Goal: Information Seeking & Learning: Compare options

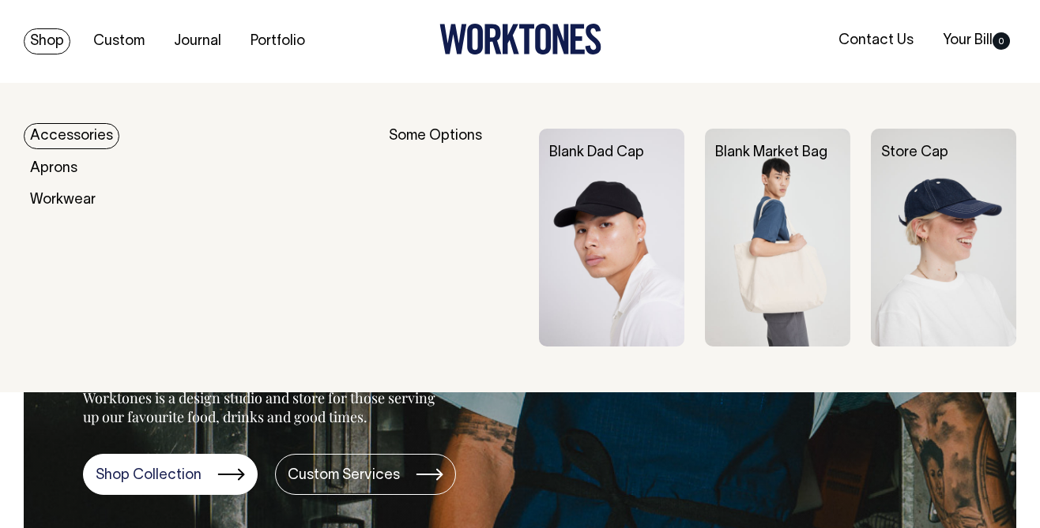
click at [73, 135] on link "Accessories" at bounding box center [72, 136] width 96 height 26
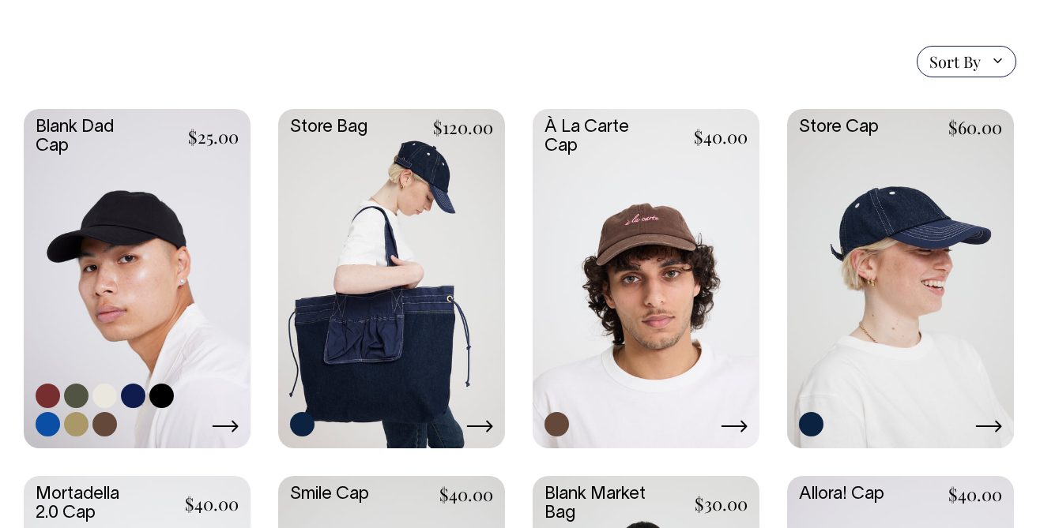
scroll to position [367, 0]
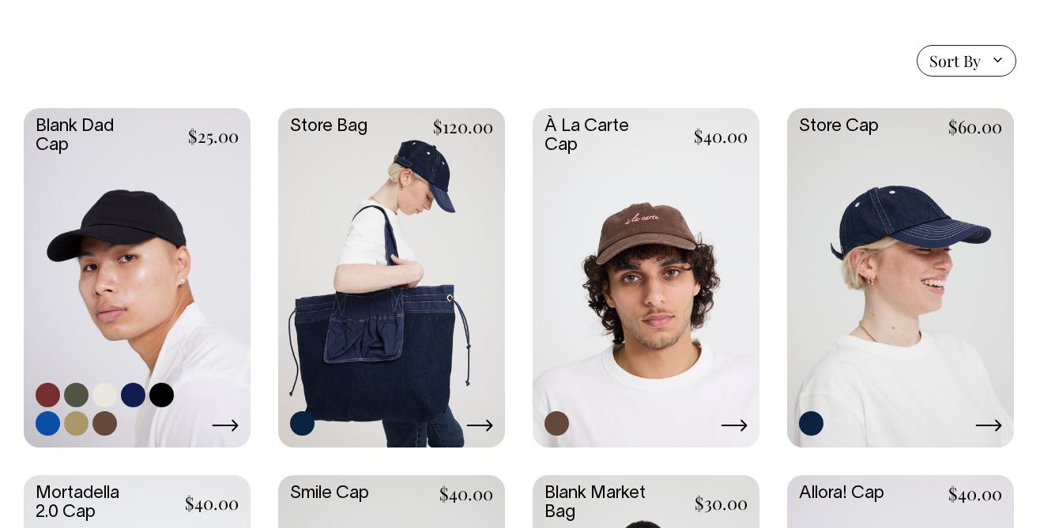
click at [174, 212] on link at bounding box center [137, 276] width 227 height 337
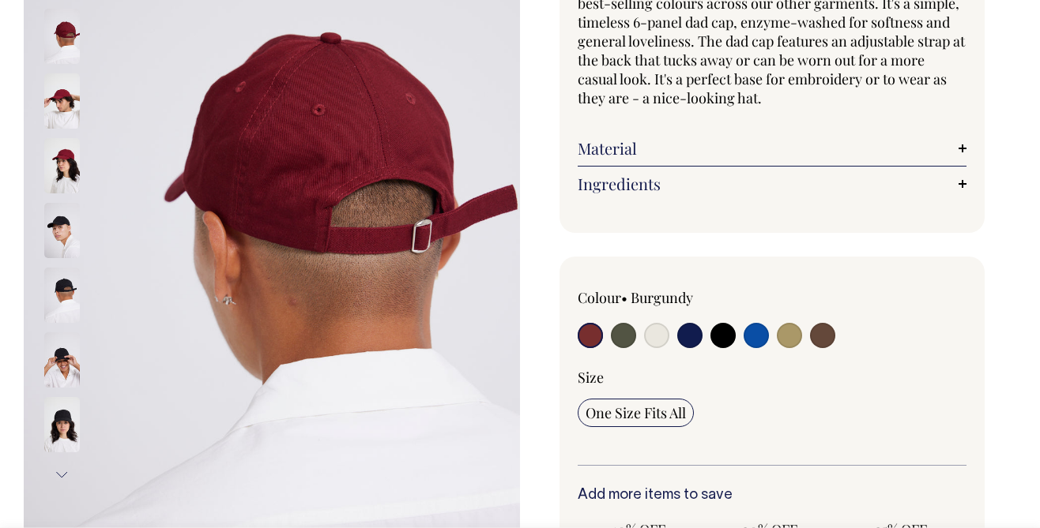
click at [626, 344] on input "radio" at bounding box center [623, 335] width 25 height 25
radio input "true"
select select "Olive"
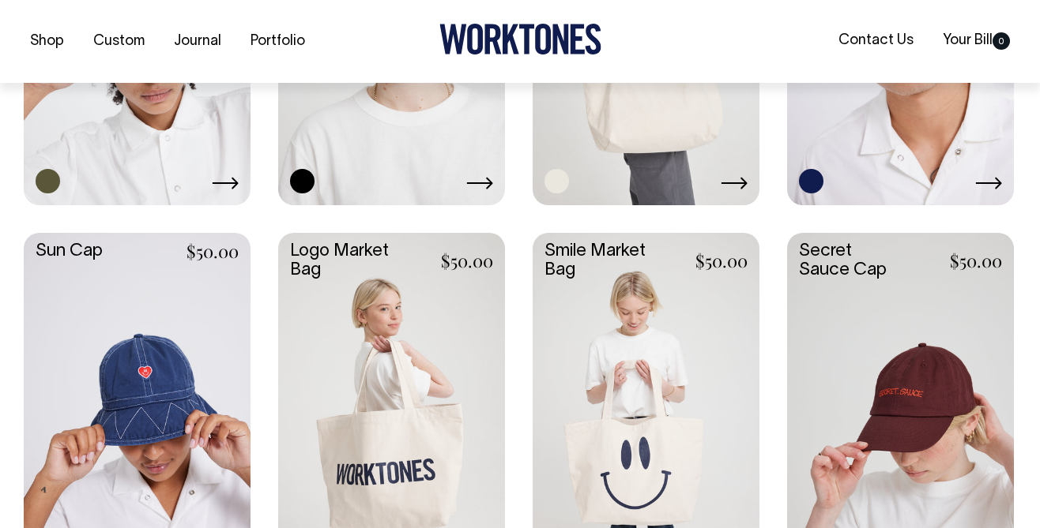
scroll to position [979, 0]
click at [647, 164] on link at bounding box center [645, 32] width 227 height 337
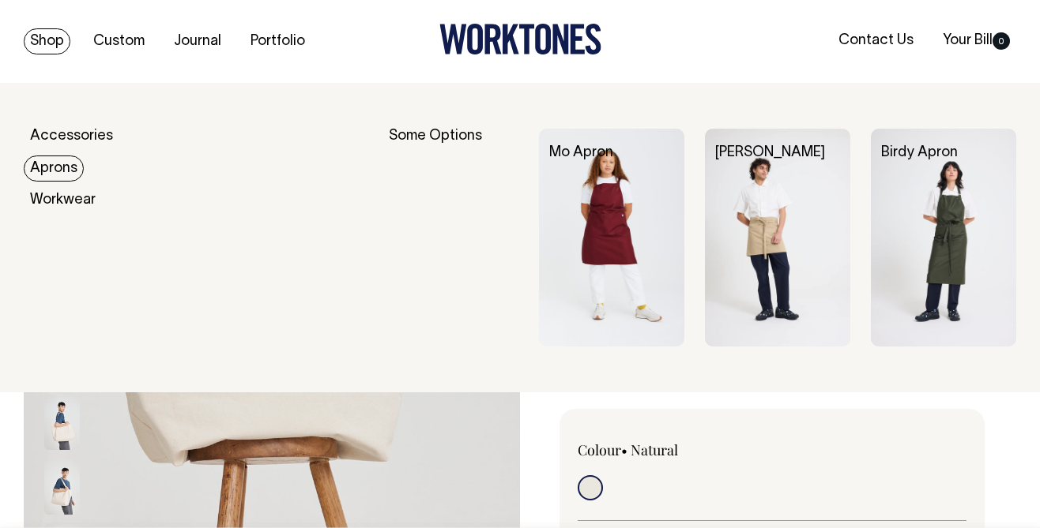
click at [66, 170] on link "Aprons" at bounding box center [54, 169] width 60 height 26
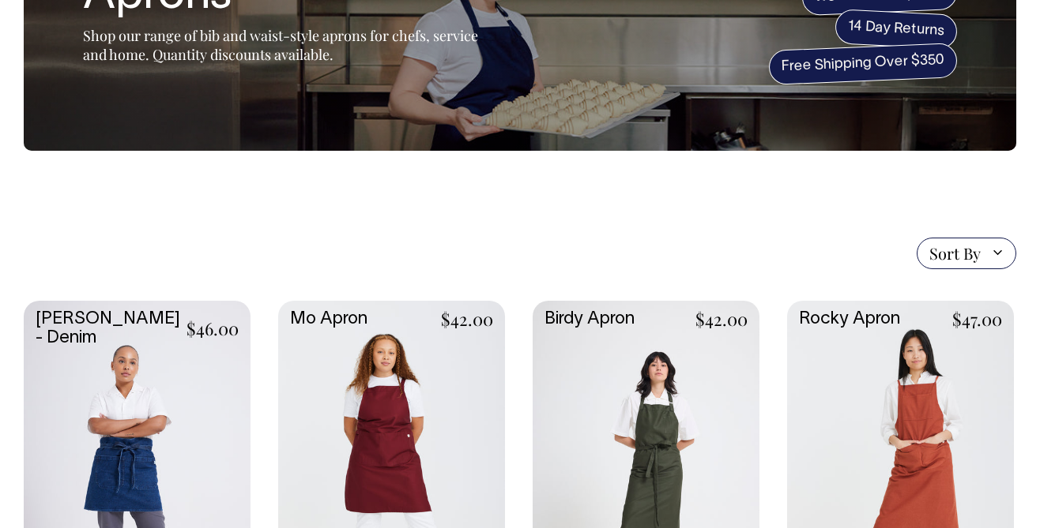
click at [440, 370] on link at bounding box center [391, 469] width 227 height 337
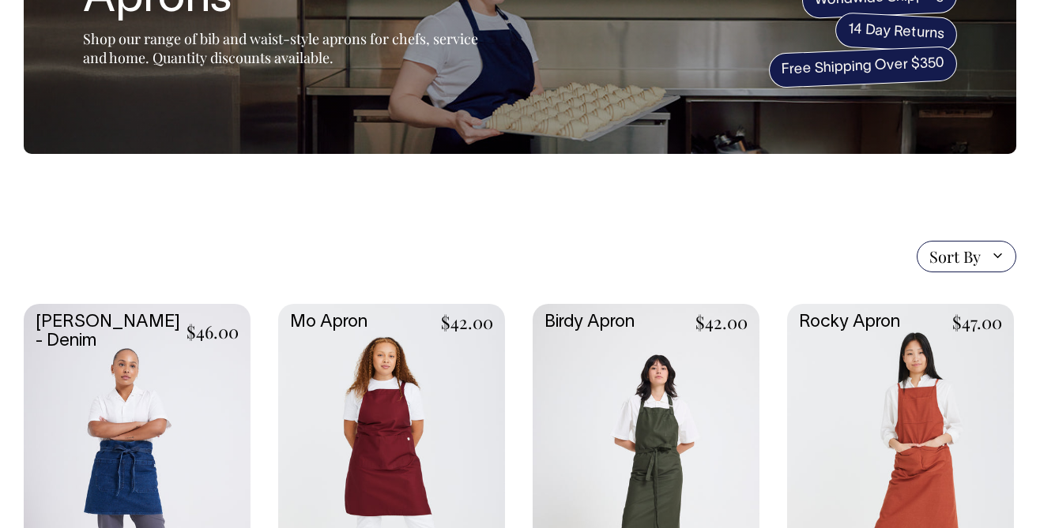
scroll to position [171, 0]
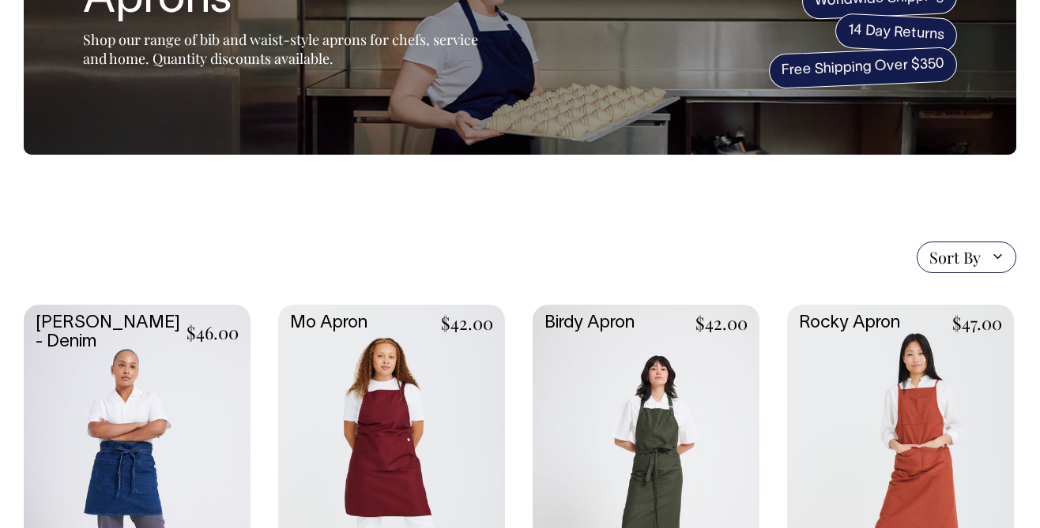
click at [608, 404] on link at bounding box center [645, 473] width 227 height 337
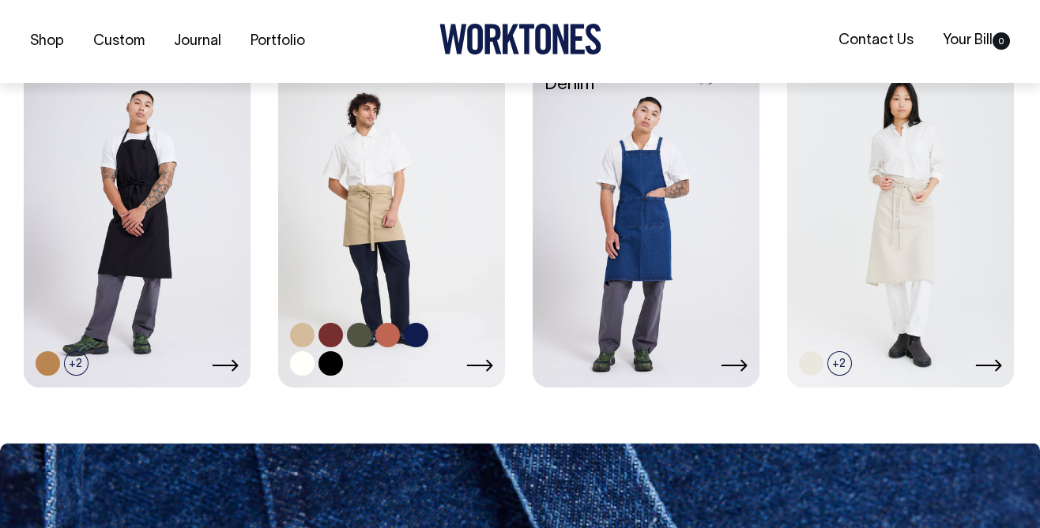
click at [415, 254] on link at bounding box center [391, 215] width 227 height 337
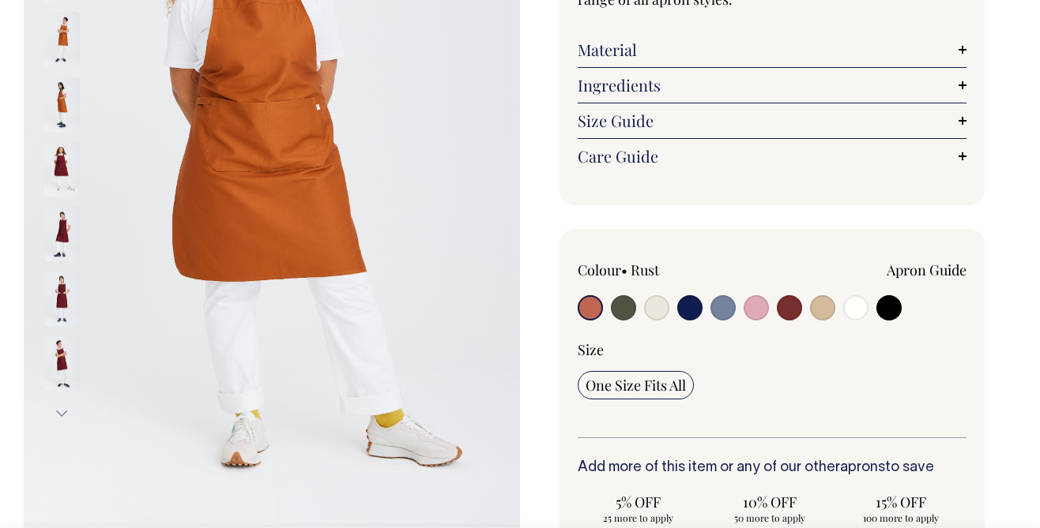
scroll to position [288, 0]
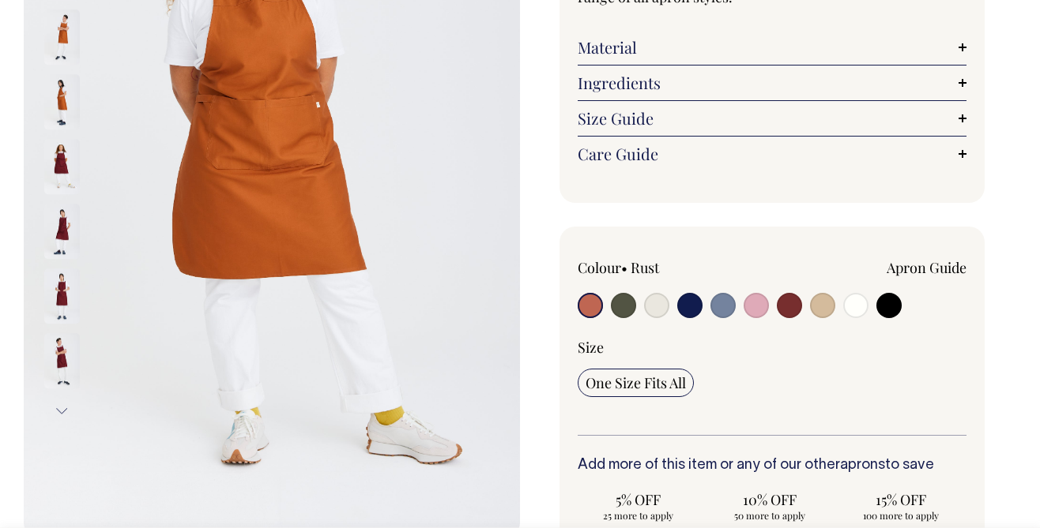
click at [690, 314] on input "radio" at bounding box center [689, 305] width 25 height 25
radio input "true"
select select "Dark Navy"
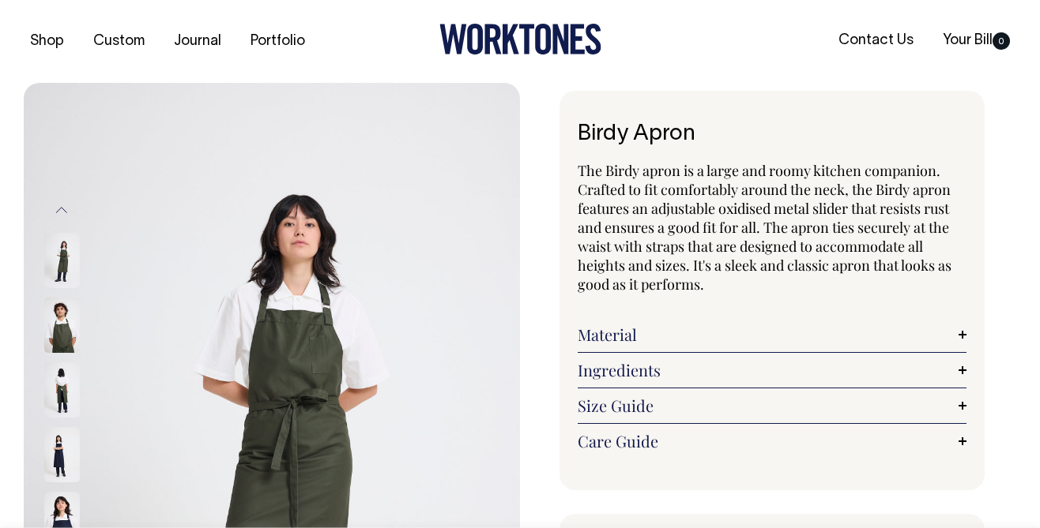
scroll to position [13, 0]
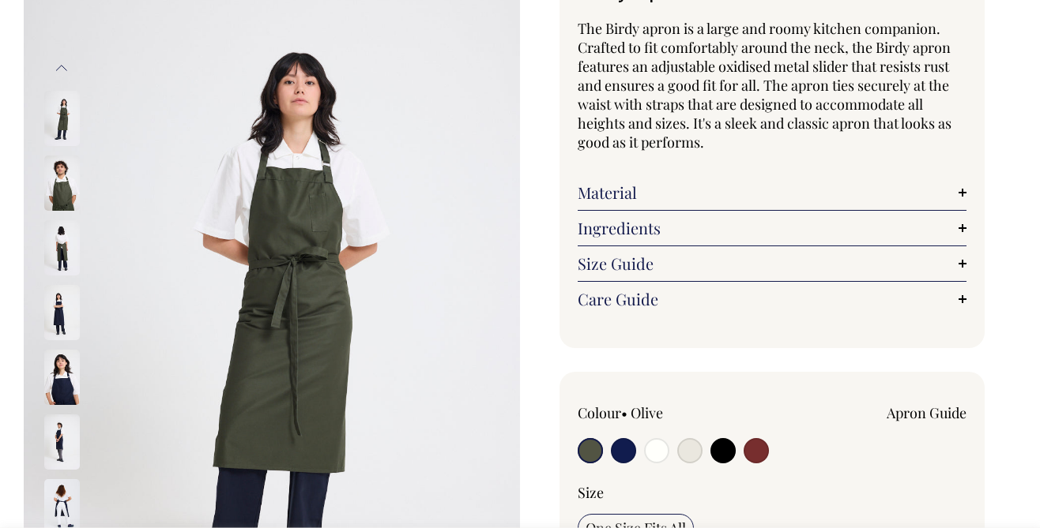
click at [624, 445] on input "radio" at bounding box center [623, 450] width 25 height 25
radio input "true"
select select "Dark Navy"
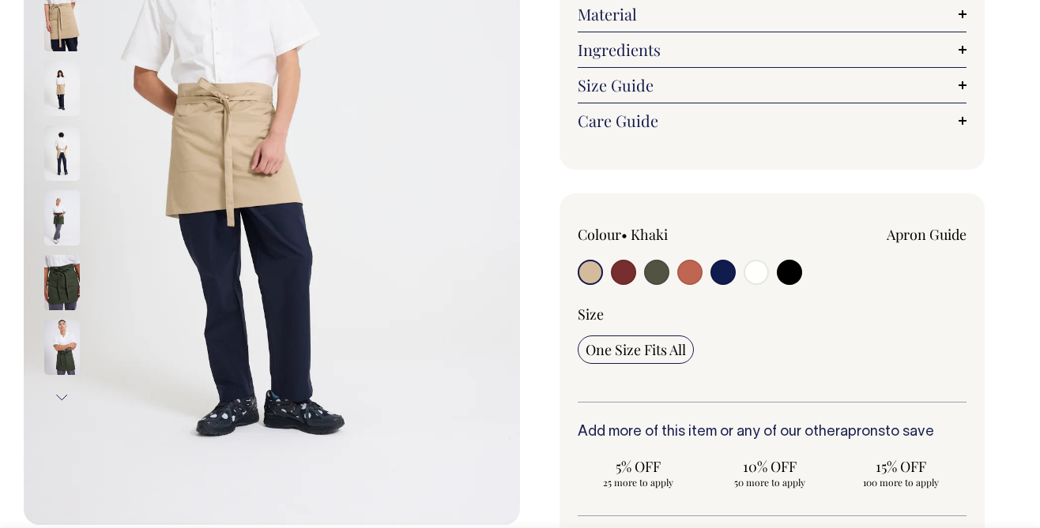
scroll to position [303, 0]
click at [722, 271] on input "radio" at bounding box center [722, 271] width 25 height 25
radio input "true"
select select "Dark Navy"
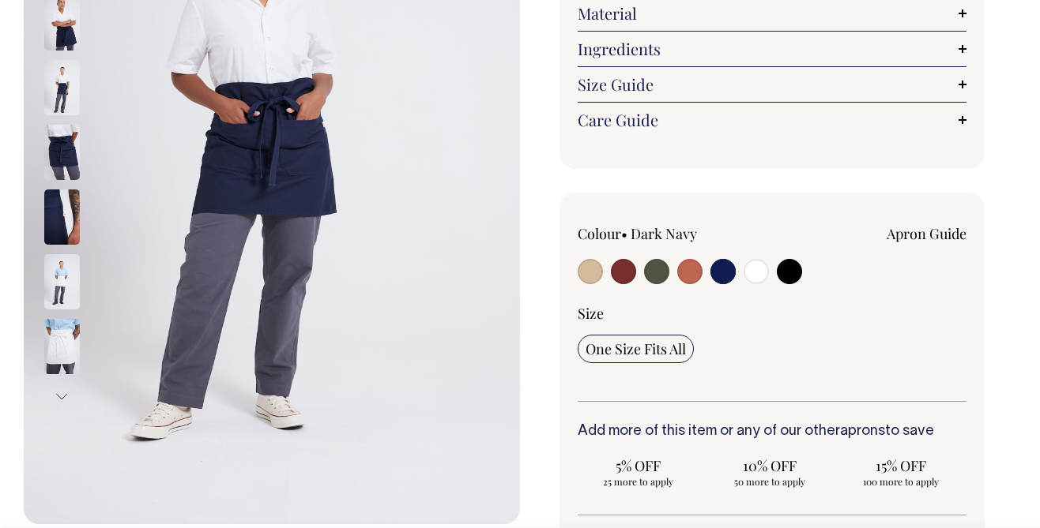
click at [1010, 267] on div "[PERSON_NAME] The [PERSON_NAME] is a waist apron cut high on the thigh and wrap…" at bounding box center [768, 338] width 496 height 1100
